Goal: Task Accomplishment & Management: Use online tool/utility

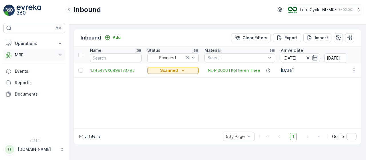
click at [59, 55] on icon at bounding box center [60, 55] width 6 height 6
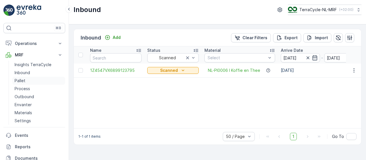
click at [19, 79] on p "Pallet" at bounding box center [20, 81] width 11 height 6
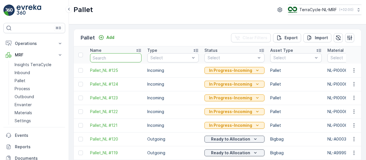
click at [107, 58] on input "text" at bounding box center [116, 57] width 52 height 9
click at [107, 58] on input "fd719" at bounding box center [116, 57] width 52 height 9
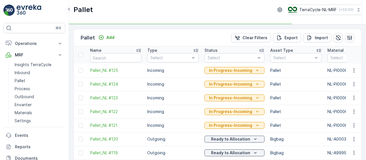
click at [111, 59] on input "text" at bounding box center [116, 57] width 52 height 9
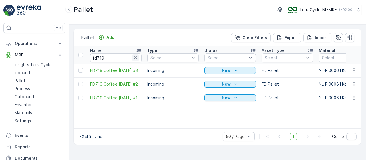
click at [135, 57] on icon "button" at bounding box center [135, 57] width 3 height 3
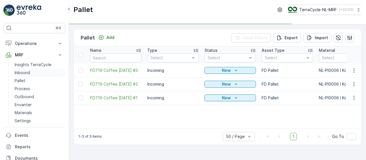
click at [27, 70] on p "Inbound" at bounding box center [22, 73] width 15 height 6
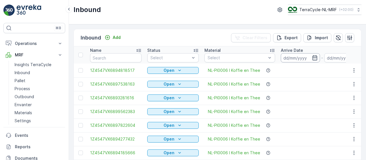
click at [298, 56] on input at bounding box center [300, 57] width 39 height 9
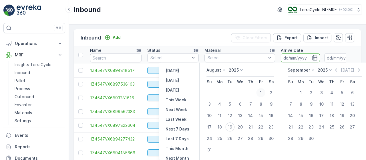
click at [258, 94] on div "1" at bounding box center [260, 92] width 9 height 9
type input "[DATE]"
click at [338, 55] on input at bounding box center [343, 57] width 39 height 9
type input "[DATE]"
click at [229, 126] on span "NL-PI0006 I Koffie en Thee" at bounding box center [234, 125] width 52 height 6
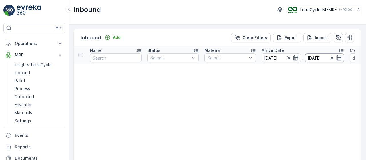
click at [316, 55] on input "[DATE]" at bounding box center [324, 57] width 39 height 9
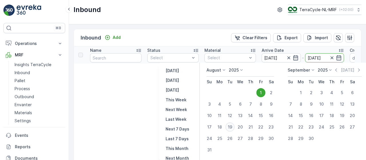
click at [231, 126] on div "19" at bounding box center [229, 126] width 9 height 9
type input "[DATE]"
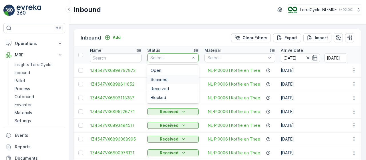
click at [165, 81] on span "Scanned" at bounding box center [159, 79] width 17 height 5
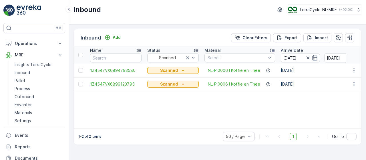
click at [118, 84] on span "1Z4547VX6899123795" at bounding box center [116, 84] width 52 height 6
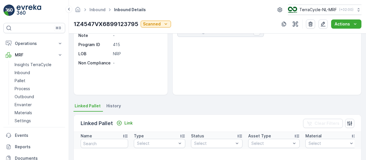
scroll to position [86, 0]
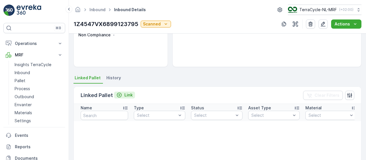
click at [128, 94] on p "Link" at bounding box center [128, 95] width 8 height 6
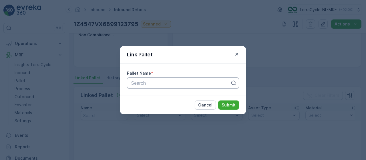
click at [170, 82] on div at bounding box center [181, 82] width 100 height 5
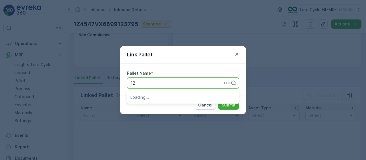
type input "123"
click at [165, 108] on div "Pallet_NL #123" at bounding box center [182, 106] width 105 height 5
click at [228, 104] on p "Submit" at bounding box center [229, 105] width 14 height 6
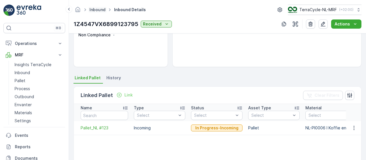
click at [97, 8] on link "Inbound" at bounding box center [98, 9] width 16 height 5
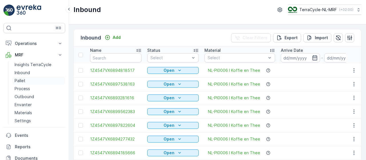
click at [27, 77] on link "Pallet" at bounding box center [38, 81] width 53 height 8
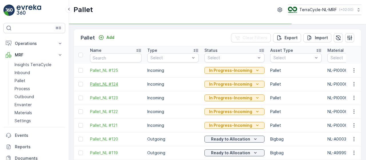
click at [109, 84] on span "Pallet_NL #124" at bounding box center [116, 84] width 52 height 6
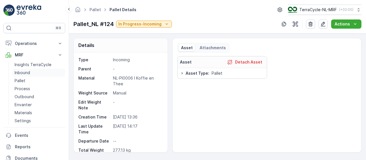
click at [28, 72] on p "Inbound" at bounding box center [22, 73] width 15 height 6
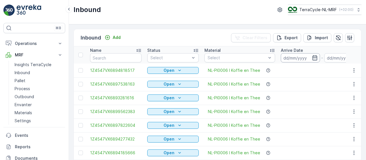
click at [300, 58] on input at bounding box center [300, 57] width 39 height 9
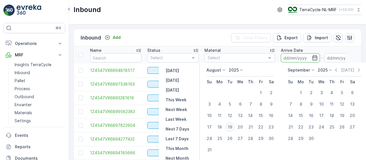
click at [229, 127] on div "19" at bounding box center [229, 126] width 9 height 9
type input "[DATE]"
click at [336, 57] on input at bounding box center [343, 57] width 39 height 9
type input "[DATE]"
click at [232, 127] on span "NL-PI0006 I Koffie en Thee" at bounding box center [234, 125] width 52 height 6
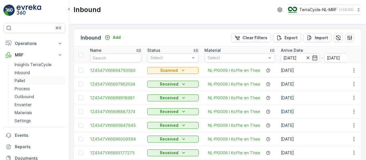
click at [19, 79] on p "Pallet" at bounding box center [20, 81] width 11 height 6
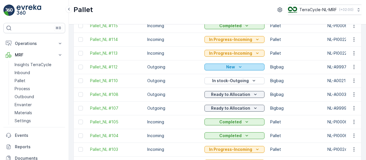
click at [243, 66] on div "New" at bounding box center [235, 67] width 56 height 6
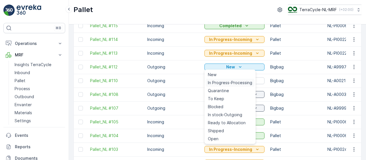
click at [239, 84] on span "In Progress-Processing" at bounding box center [230, 83] width 44 height 6
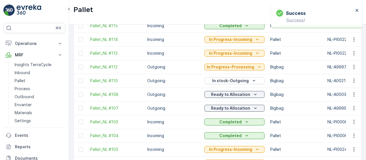
click at [165, 66] on td "Outgoing" at bounding box center [173, 67] width 57 height 14
